Goal: Navigation & Orientation: Go to known website

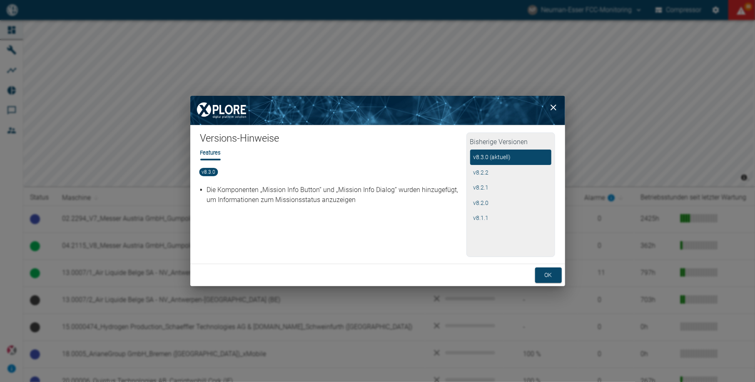
click at [533, 275] on div "ok" at bounding box center [377, 275] width 375 height 22
click at [541, 278] on button "ok" at bounding box center [548, 274] width 27 height 15
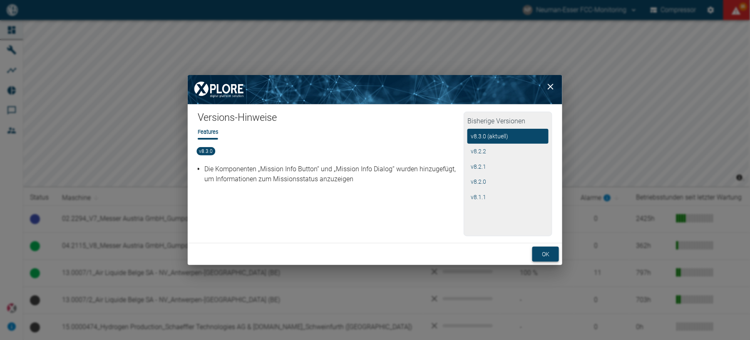
click at [556, 251] on button "ok" at bounding box center [545, 253] width 27 height 15
